Goal: Navigation & Orientation: Find specific page/section

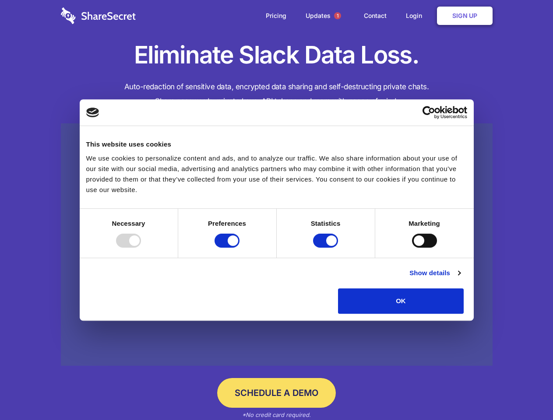
click at [141, 248] on div at bounding box center [128, 241] width 25 height 14
click at [239, 248] on input "Preferences" at bounding box center [226, 241] width 25 height 14
checkbox input "false"
click at [326, 248] on input "Statistics" at bounding box center [325, 241] width 25 height 14
checkbox input "false"
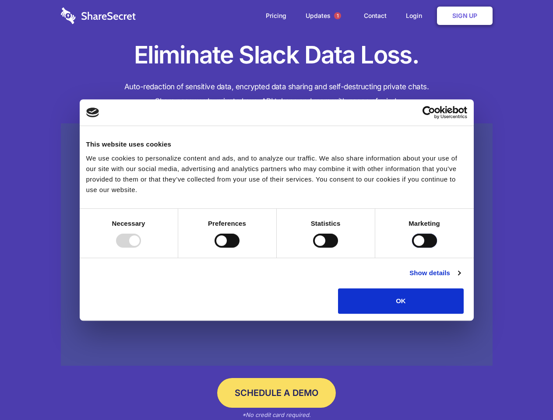
click at [412, 248] on input "Marketing" at bounding box center [424, 241] width 25 height 14
checkbox input "true"
click at [460, 278] on link "Show details" at bounding box center [434, 273] width 51 height 11
click at [0, 0] on li "Necessary 7 Necessary cookies help make a website usable by enabling basic func…" at bounding box center [0, 0] width 0 height 0
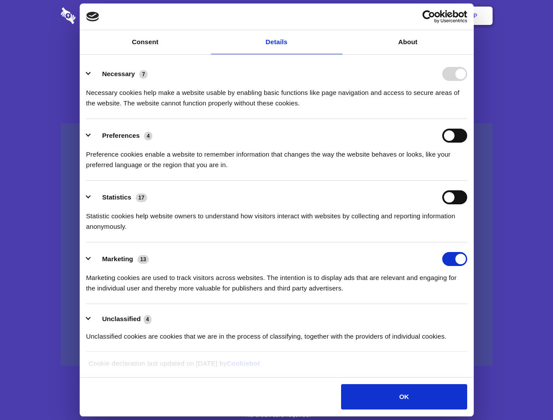
click at [337, 16] on span "1" at bounding box center [337, 15] width 7 height 7
